Goal: Information Seeking & Learning: Check status

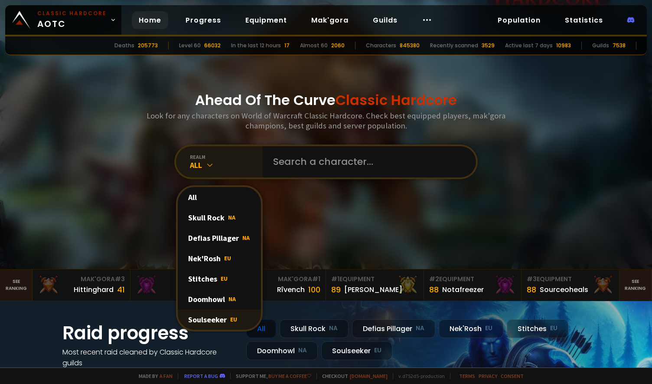
click at [199, 315] on div "Soulseeker EU" at bounding box center [219, 319] width 83 height 20
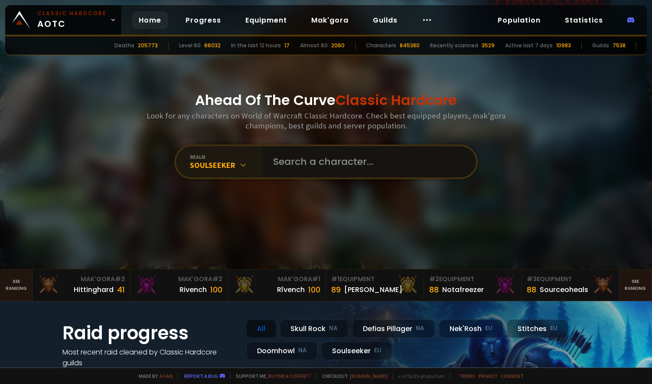
click at [275, 164] on input "text" at bounding box center [367, 161] width 198 height 31
type input "mwhunt"
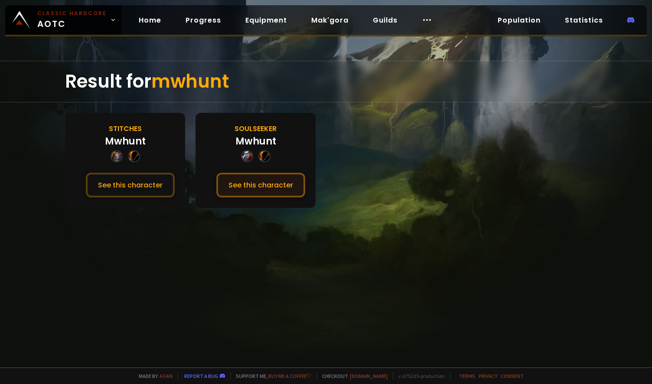
click at [271, 178] on button "See this character" at bounding box center [260, 185] width 89 height 25
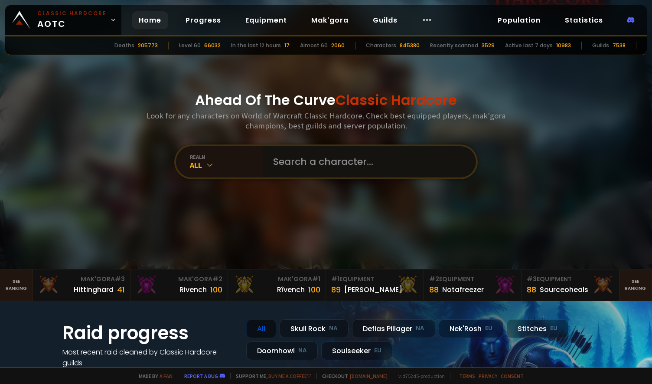
click at [293, 169] on input "text" at bounding box center [367, 161] width 198 height 31
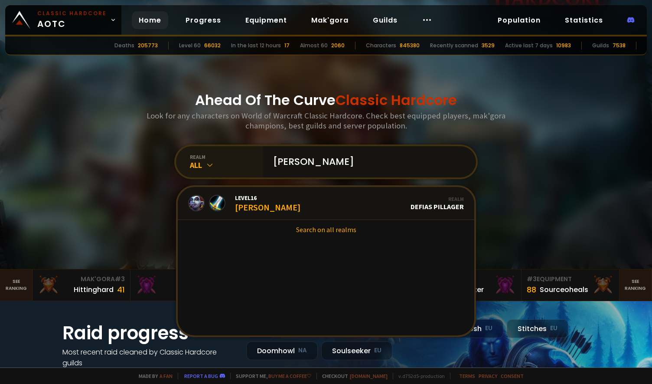
type input "[PERSON_NAME]"
click at [206, 160] on div "realm" at bounding box center [226, 156] width 73 height 7
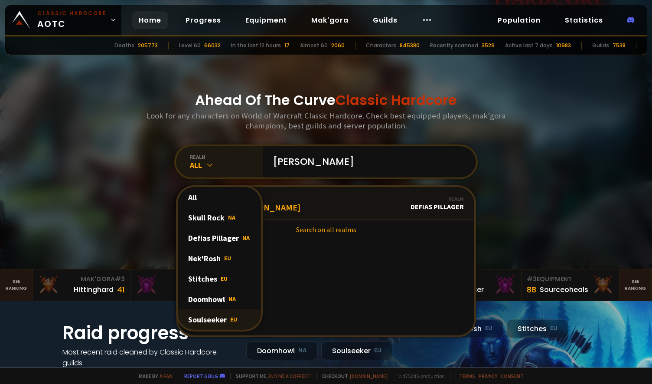
click at [199, 319] on div "Soulseeker EU" at bounding box center [219, 319] width 83 height 20
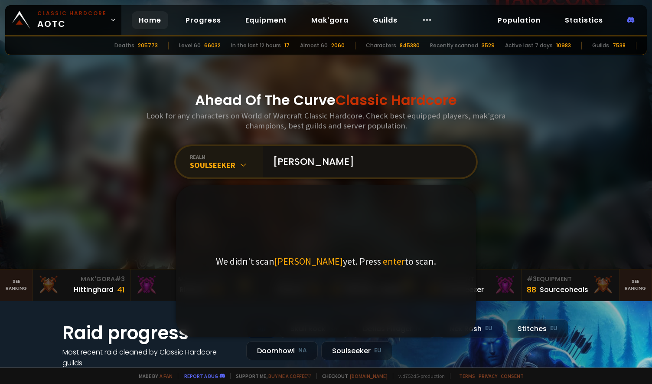
click at [311, 165] on input "[PERSON_NAME]" at bounding box center [367, 161] width 198 height 31
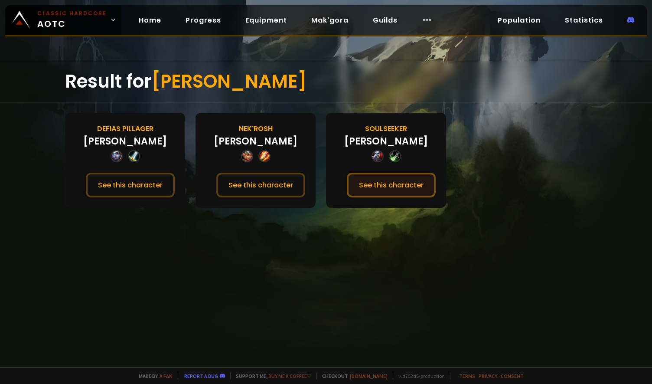
click at [398, 185] on button "See this character" at bounding box center [391, 185] width 89 height 25
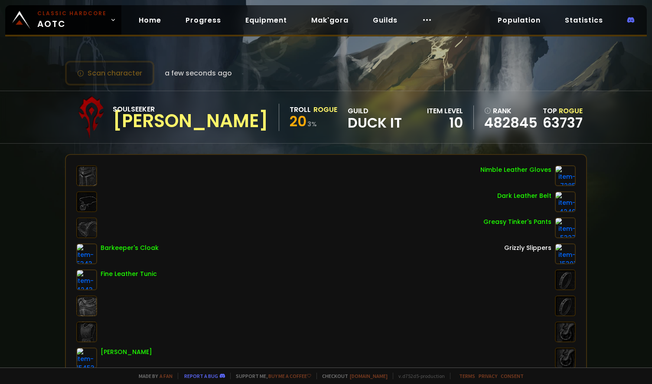
scroll to position [144, 0]
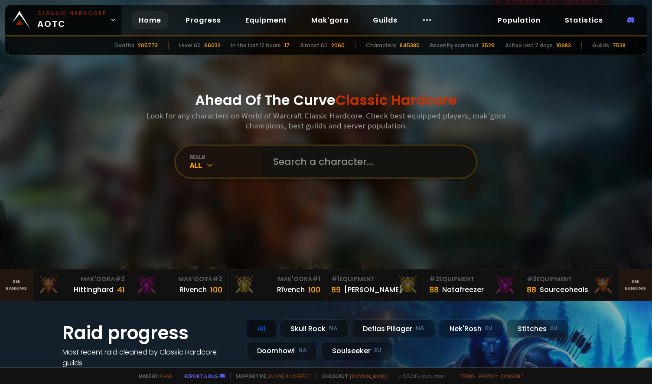
click at [291, 160] on input "text" at bounding box center [367, 161] width 198 height 31
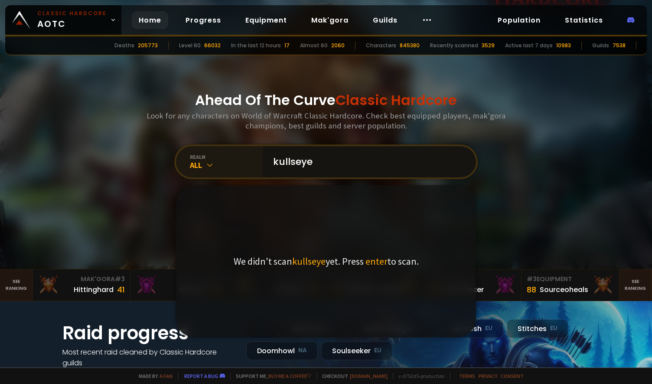
type input "kullseye"
click at [215, 171] on div "realm All" at bounding box center [219, 161] width 87 height 31
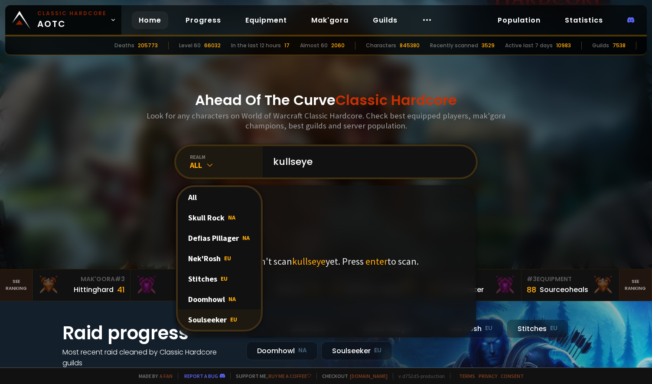
click at [209, 323] on div "Soulseeker EU" at bounding box center [219, 319] width 83 height 20
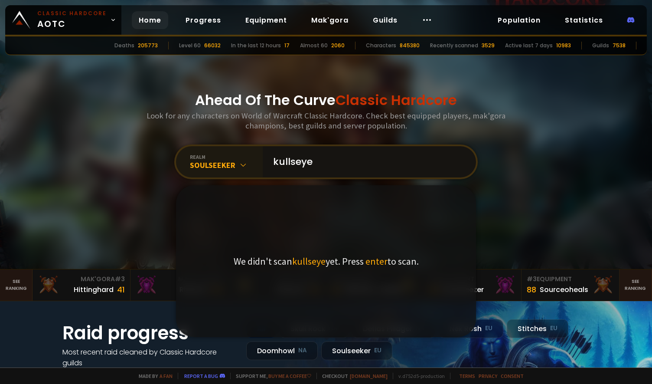
click at [355, 160] on input "kullseye" at bounding box center [367, 161] width 198 height 31
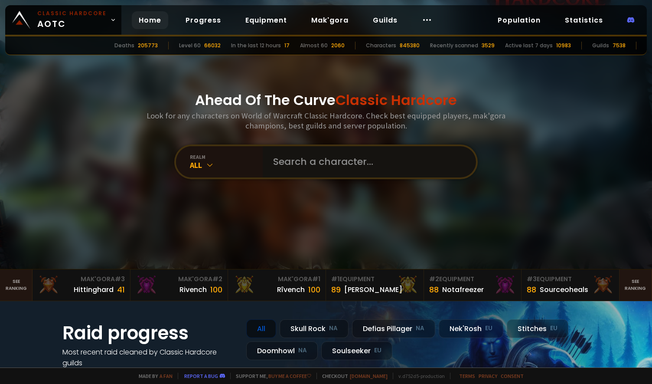
click at [289, 165] on input "text" at bounding box center [367, 161] width 198 height 31
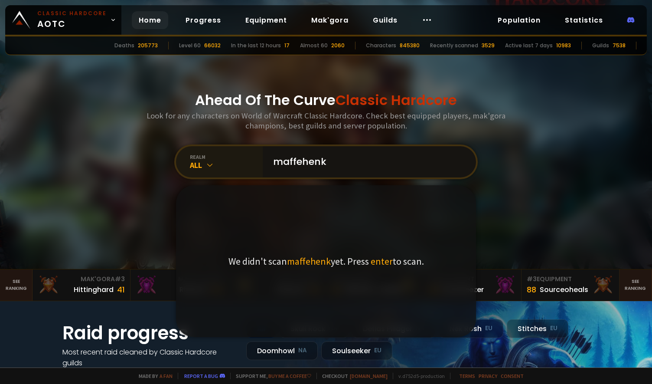
type input "maffehenk"
click at [208, 166] on icon at bounding box center [209, 164] width 9 height 9
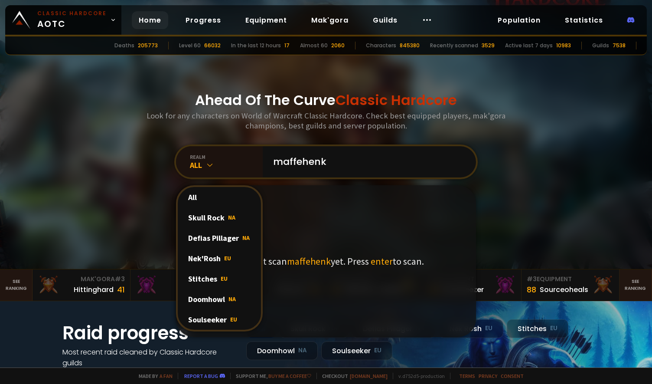
click at [205, 318] on div "Soulseeker EU" at bounding box center [219, 319] width 83 height 20
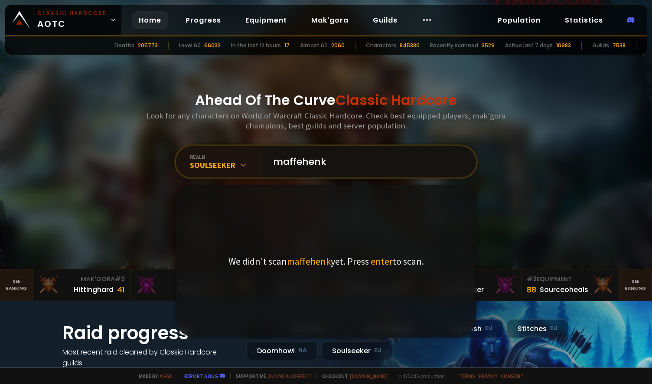
click at [345, 164] on input "maffehenk" at bounding box center [367, 161] width 198 height 31
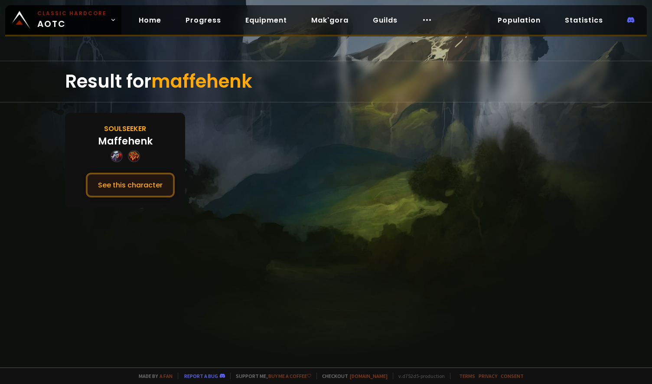
click at [117, 181] on button "See this character" at bounding box center [130, 185] width 89 height 25
